Goal: Task Accomplishment & Management: Manage account settings

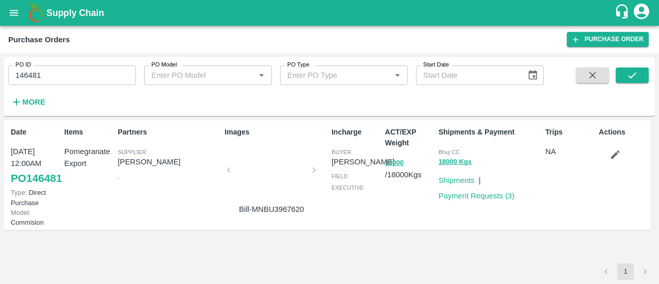
click at [27, 187] on link "PO 146481" at bounding box center [36, 178] width 51 height 19
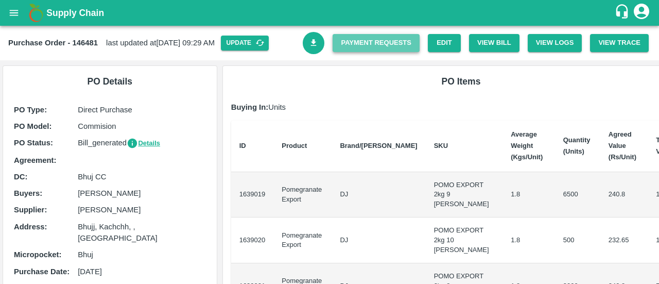
click at [387, 39] on link "Payment Requests" at bounding box center [376, 43] width 87 height 18
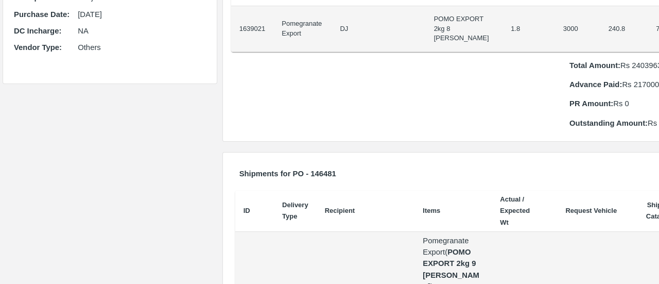
scroll to position [252, 0]
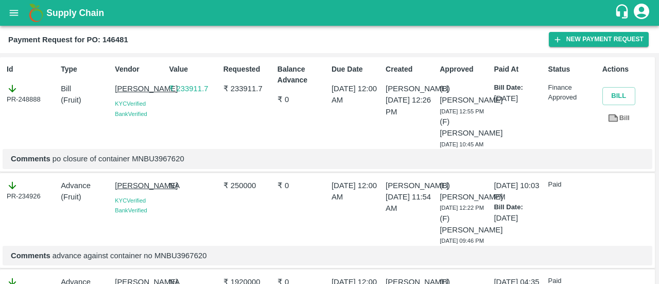
click at [38, 96] on div "PR-248888" at bounding box center [32, 94] width 50 height 22
copy div "248888"
click at [31, 100] on div "PR-248867" at bounding box center [32, 94] width 50 height 22
copy div "248867"
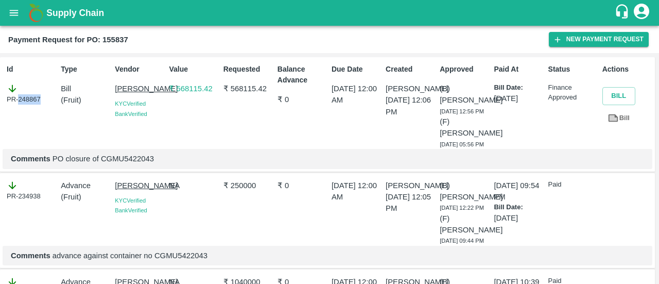
click at [31, 100] on div "PR-248867" at bounding box center [32, 94] width 50 height 22
click at [116, 36] on b "Payment Request for PO: 155837" at bounding box center [68, 40] width 120 height 8
copy b "155837"
click at [116, 36] on b "Payment Request for PO: 155837" at bounding box center [68, 40] width 120 height 8
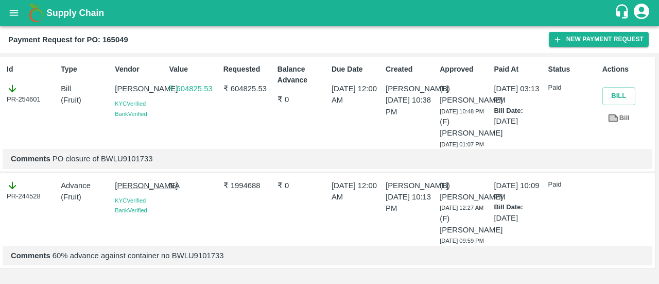
scroll to position [27, 0]
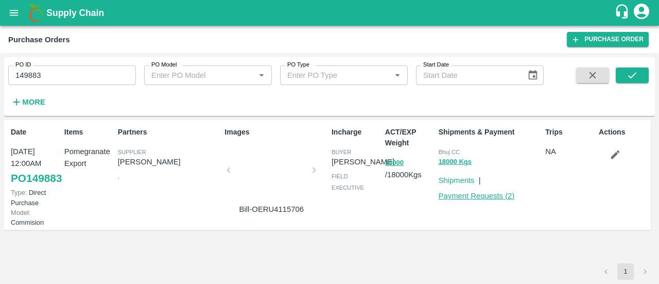
click at [459, 193] on link "Payment Requests ( 2 )" at bounding box center [477, 195] width 76 height 8
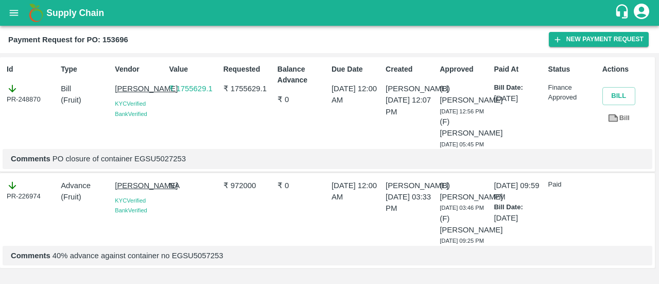
scroll to position [10, 0]
click at [339, 104] on div "Due Date [DATE] 12:00 AM" at bounding box center [354, 104] width 54 height 89
click at [188, 73] on div "Value ₹ 1755629.1" at bounding box center [192, 104] width 54 height 89
click at [192, 83] on p "₹ 1755629.1" at bounding box center [194, 88] width 50 height 11
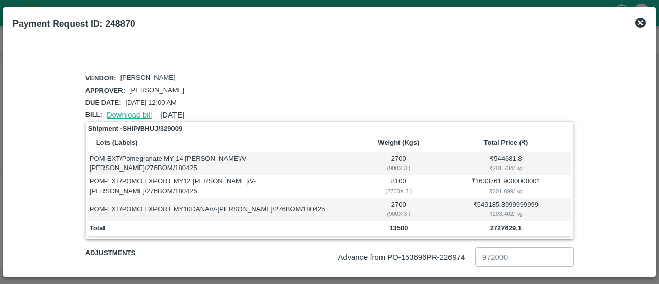
click at [132, 116] on link "Download bill" at bounding box center [129, 115] width 45 height 8
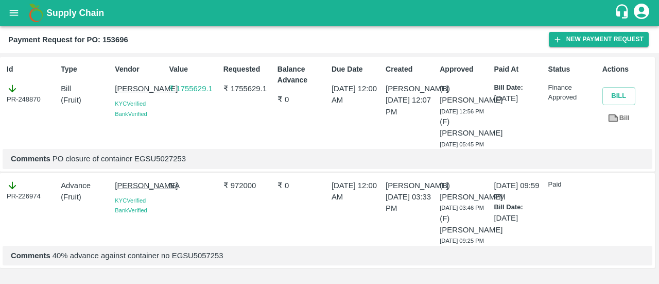
scroll to position [57, 0]
